Goal: Task Accomplishment & Management: Complete application form

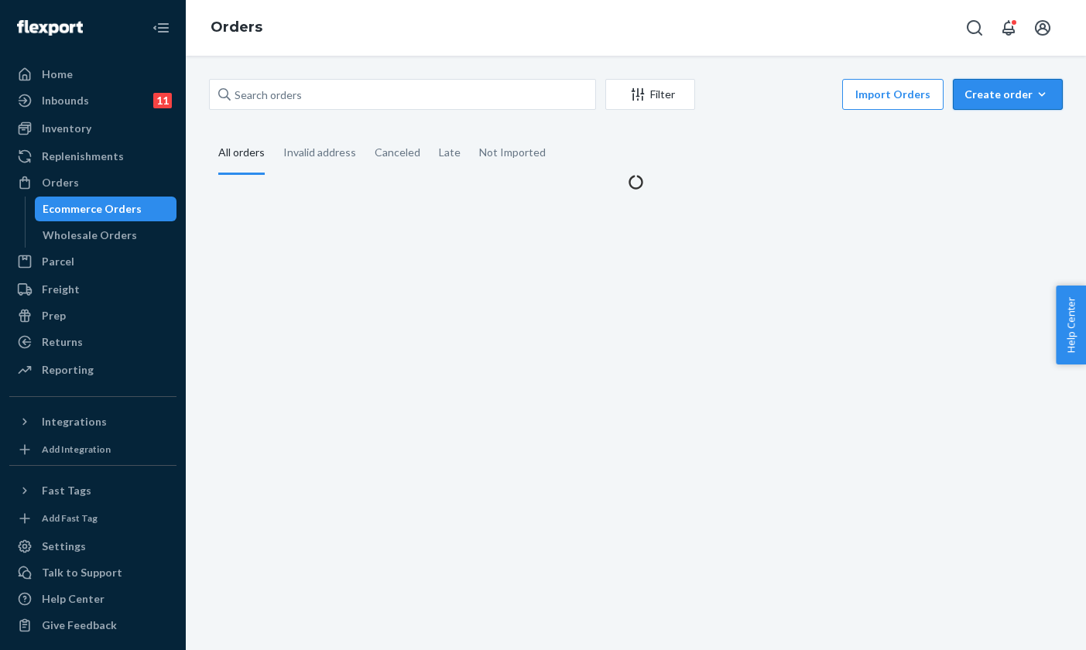
click at [1001, 105] on button "Create order Ecommerce order Removal order" at bounding box center [1008, 94] width 110 height 31
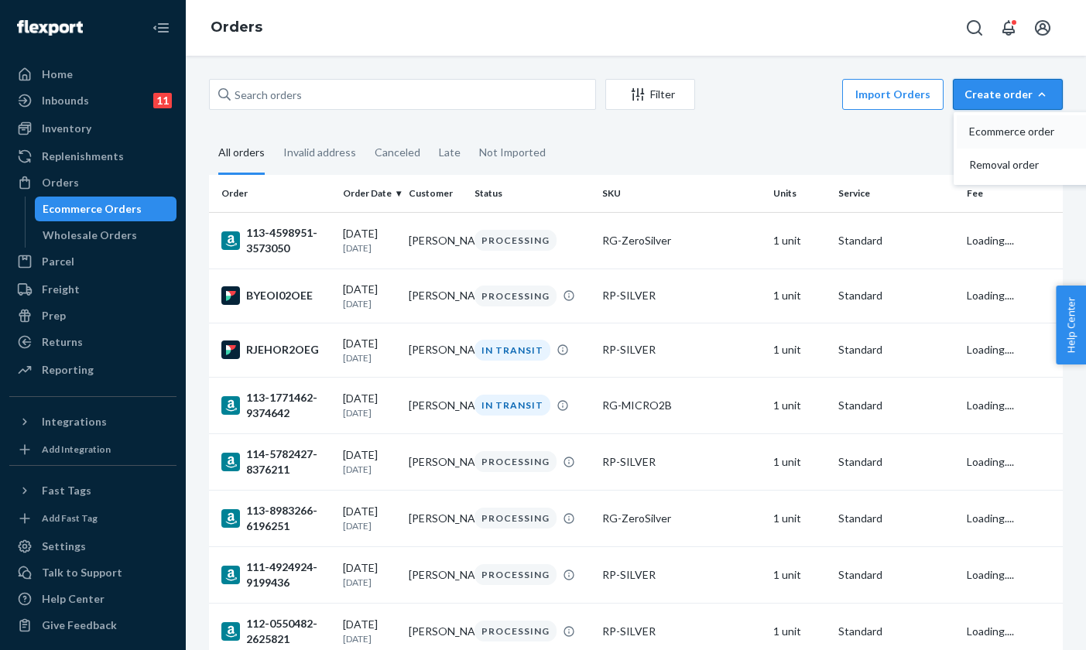
click at [1002, 132] on span "Ecommerce order" at bounding box center [1017, 131] width 96 height 11
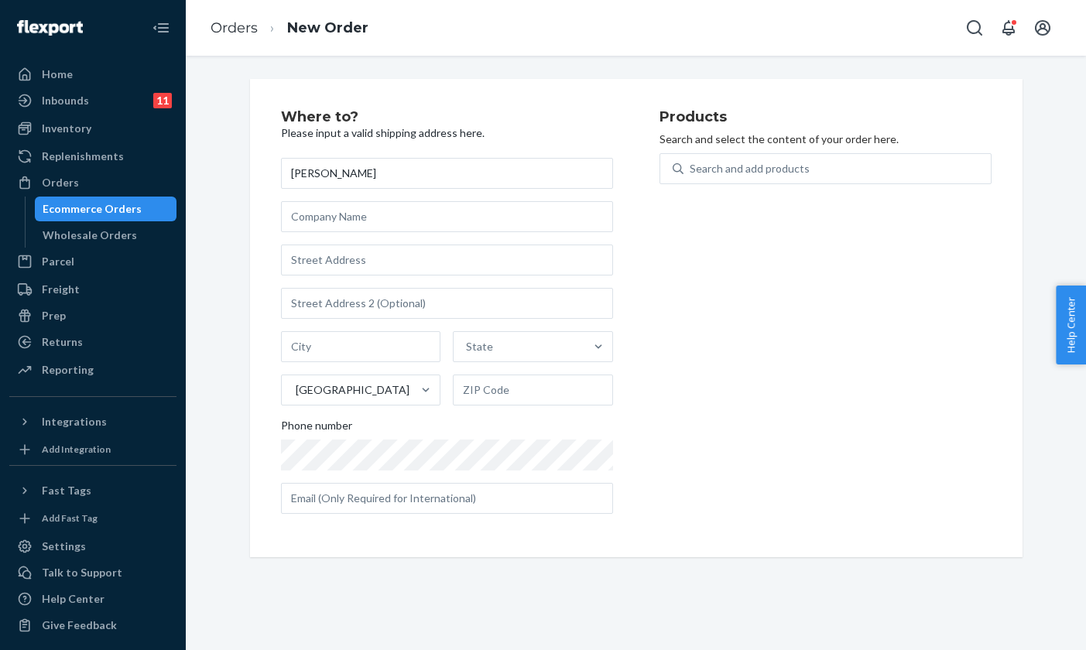
click at [288, 177] on input "[PERSON_NAME]" at bounding box center [447, 173] width 332 height 31
type input "Attn: [PERSON_NAME]"
click at [312, 218] on input "text" at bounding box center [447, 216] width 332 height 31
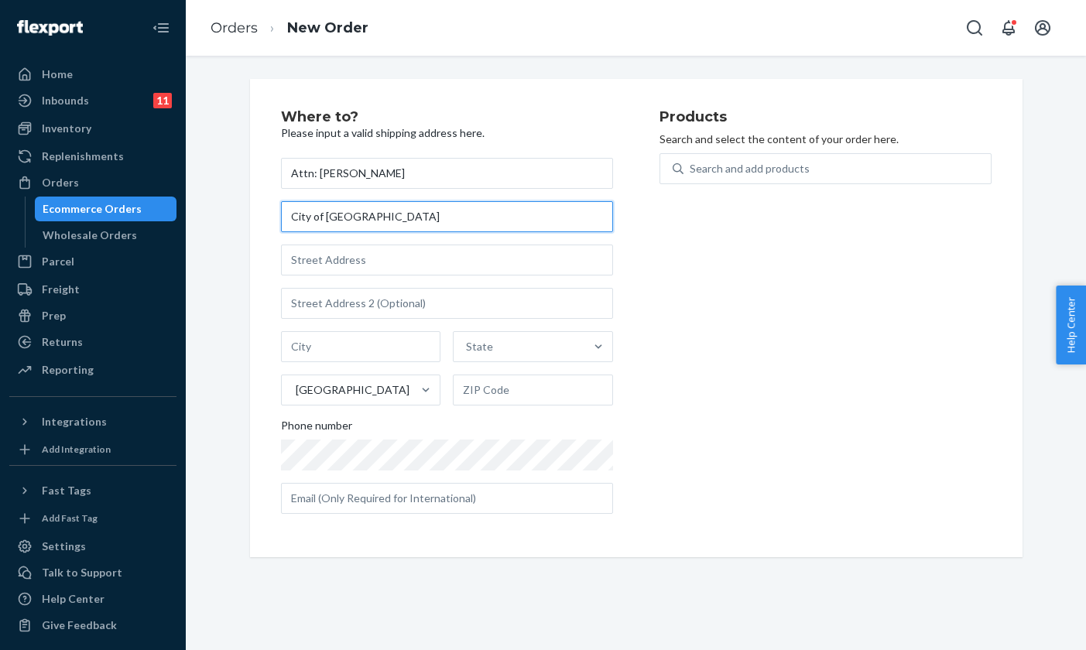
type input "City of [GEOGRAPHIC_DATA]"
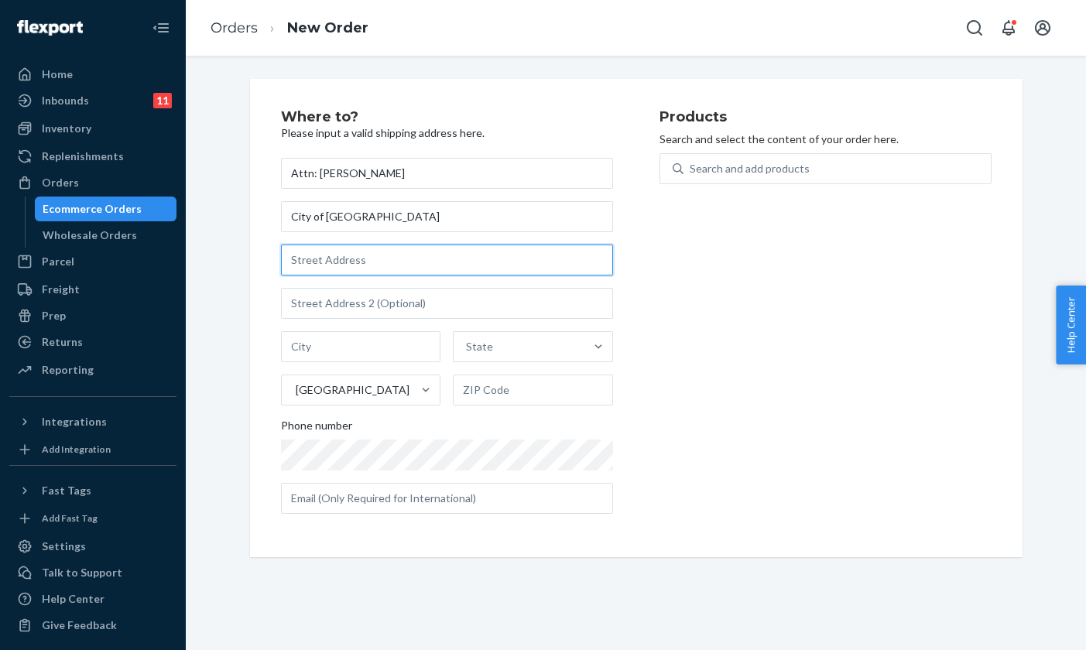
click at [316, 271] on input "text" at bounding box center [447, 260] width 332 height 31
paste input "[STREET_ADDRESS]"
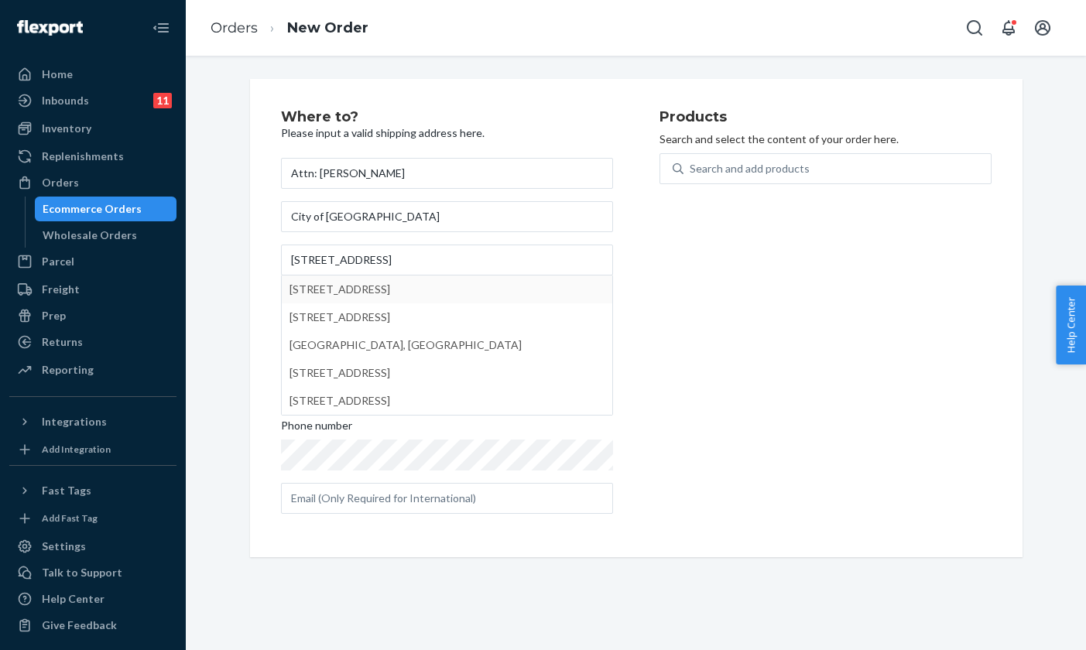
type input "[STREET_ADDRESS]"
type input "[GEOGRAPHIC_DATA]"
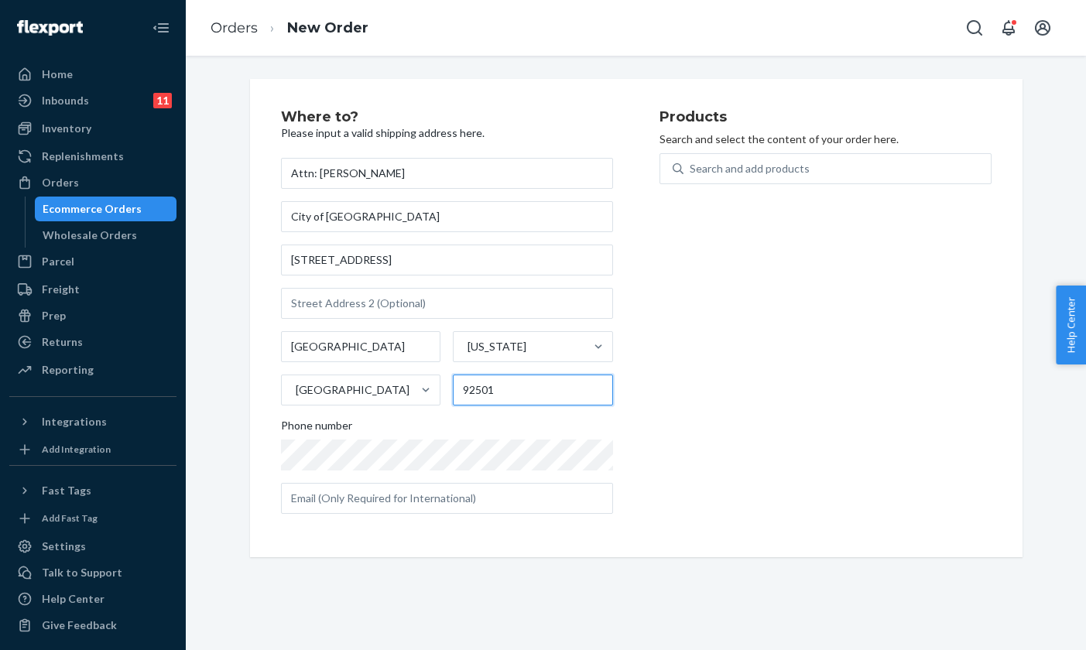
click at [495, 392] on input "92501" at bounding box center [533, 390] width 160 height 31
type input "92522"
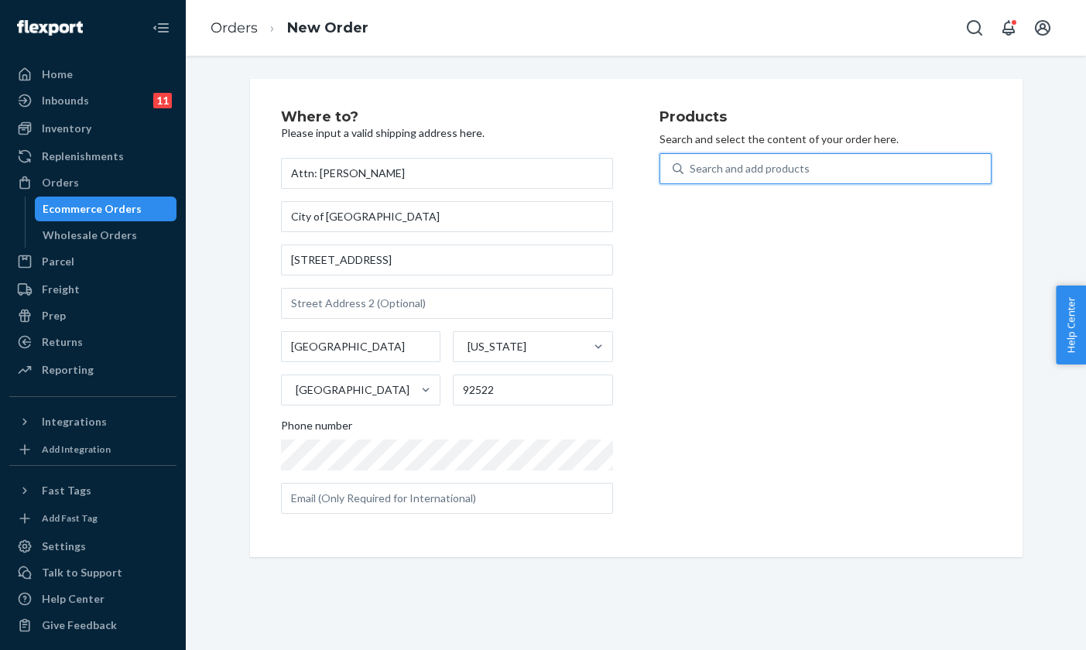
click at [804, 173] on div "Search and add products" at bounding box center [837, 169] width 307 height 28
click at [691, 173] on input "0 results available. Use Up and Down to choose options, press Enter to select t…" at bounding box center [691, 168] width 2 height 15
type input "gravity"
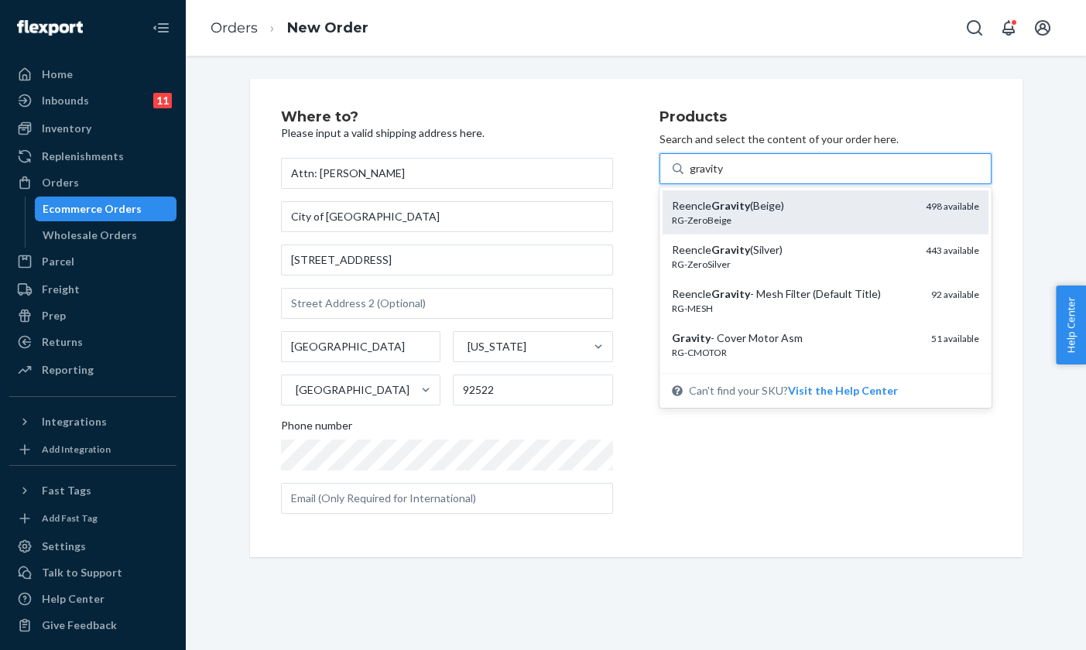
click at [752, 211] on div "Reencle Gravity (Beige)" at bounding box center [793, 205] width 242 height 15
click at [725, 177] on input "gravity" at bounding box center [707, 168] width 35 height 15
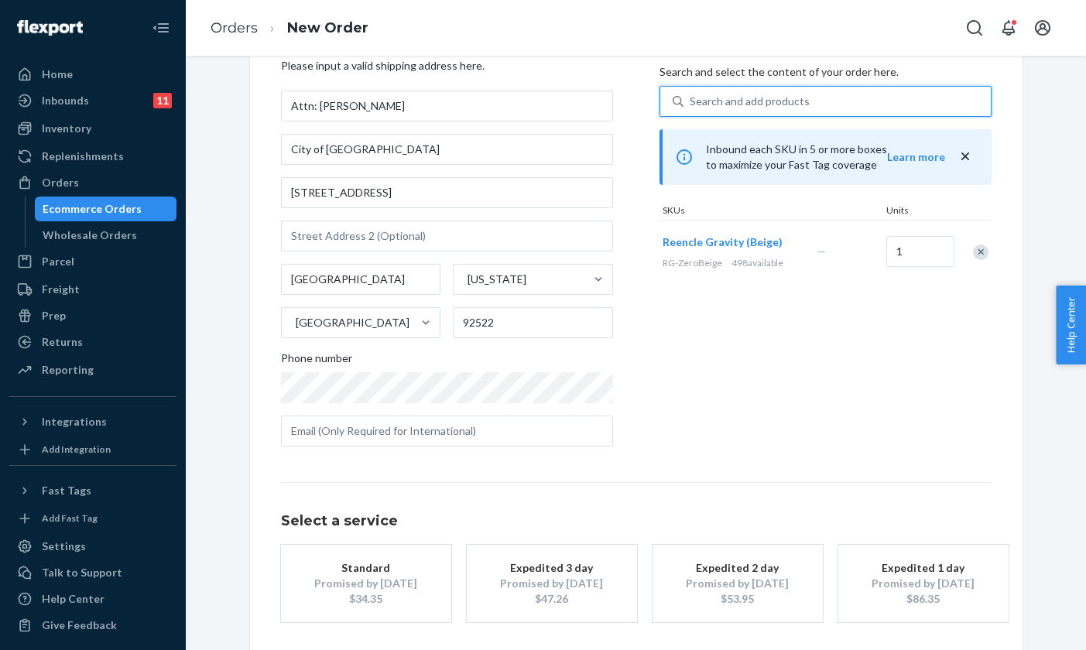
scroll to position [77, 0]
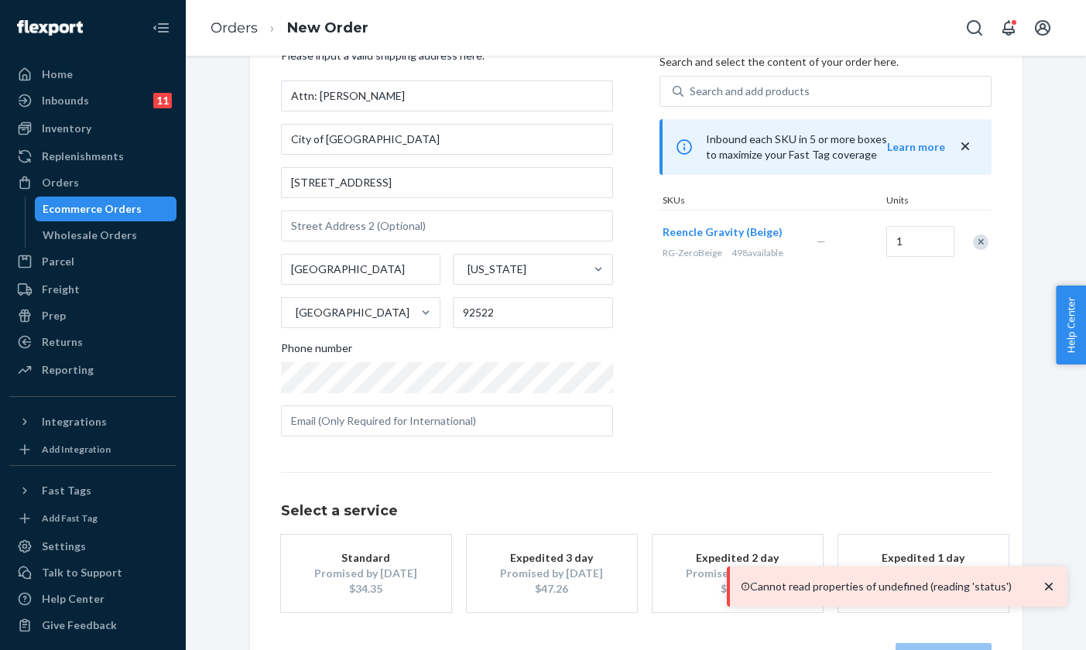
click at [349, 572] on div "Promised by [DATE]" at bounding box center [366, 573] width 124 height 15
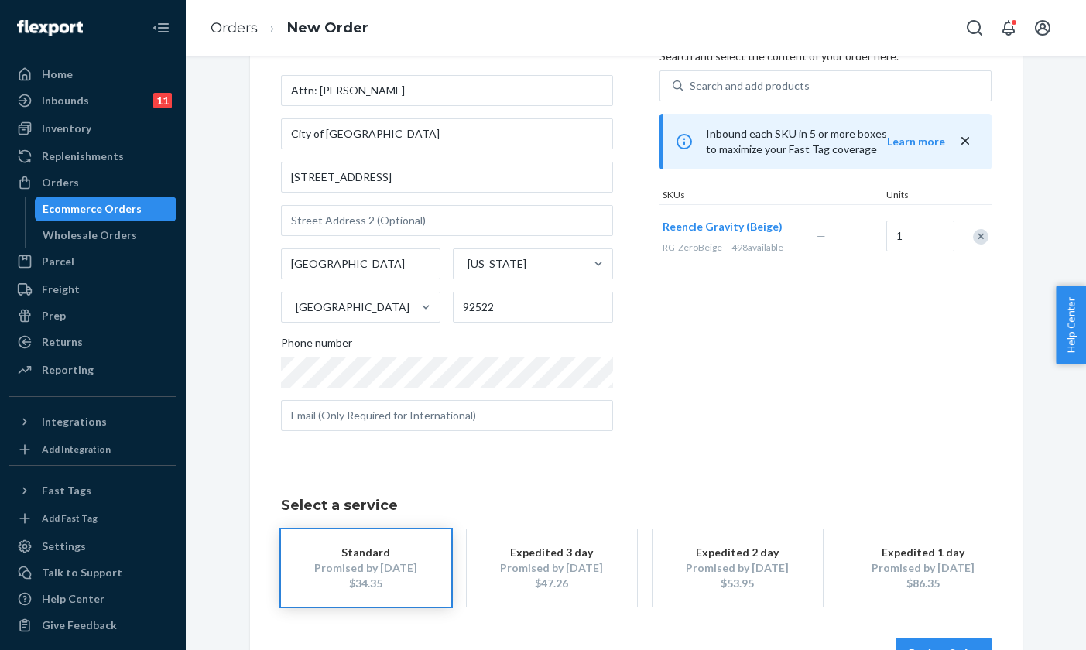
scroll to position [84, 0]
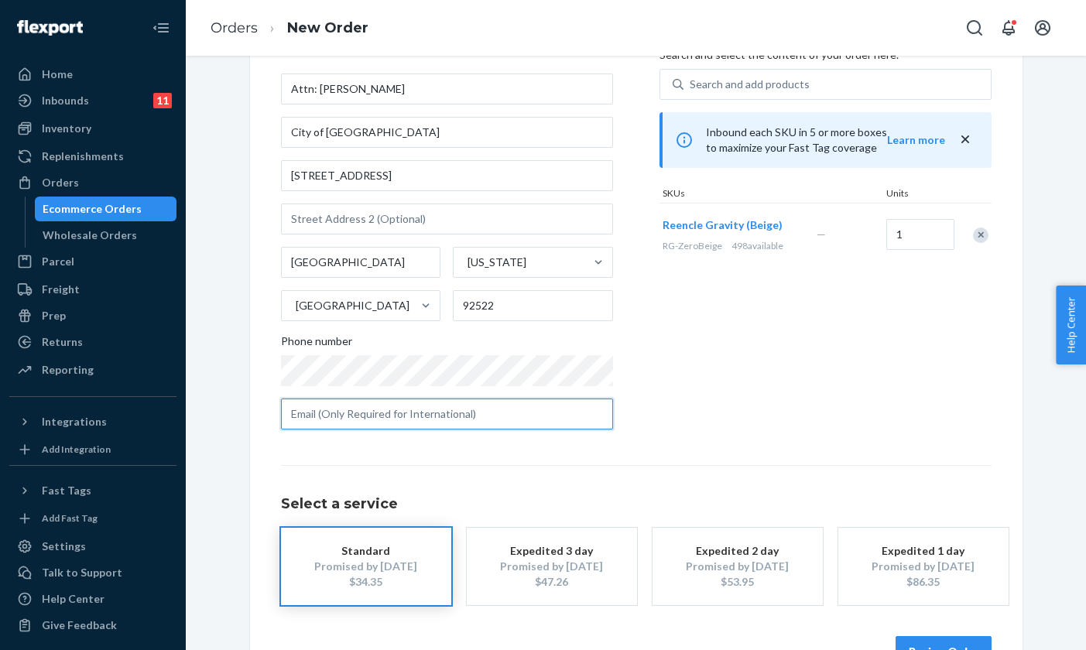
paste input "[EMAIL_ADDRESS][DOMAIN_NAME]"
type input "[EMAIL_ADDRESS][DOMAIN_NAME]"
click at [560, 466] on div "Select a service Standard Promised by [DATE] $34.35 Expedited 3 day Promised by…" at bounding box center [636, 535] width 711 height 140
click at [930, 646] on button "Review Order" at bounding box center [944, 651] width 96 height 31
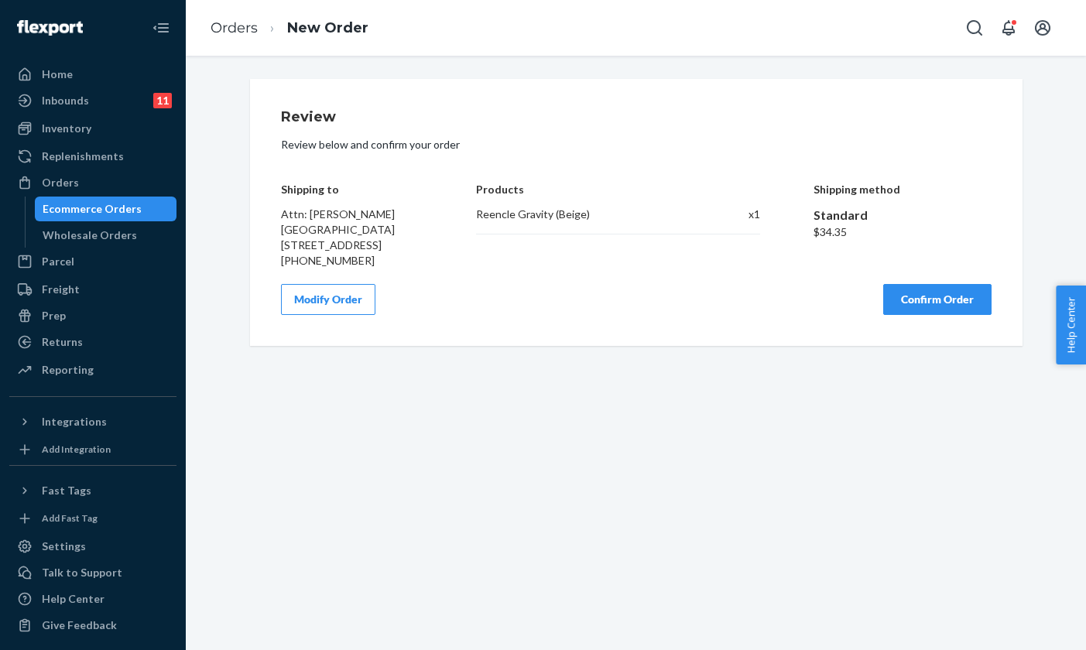
click at [931, 315] on button "Confirm Order" at bounding box center [937, 299] width 108 height 31
